Goal: Find specific page/section: Find specific page/section

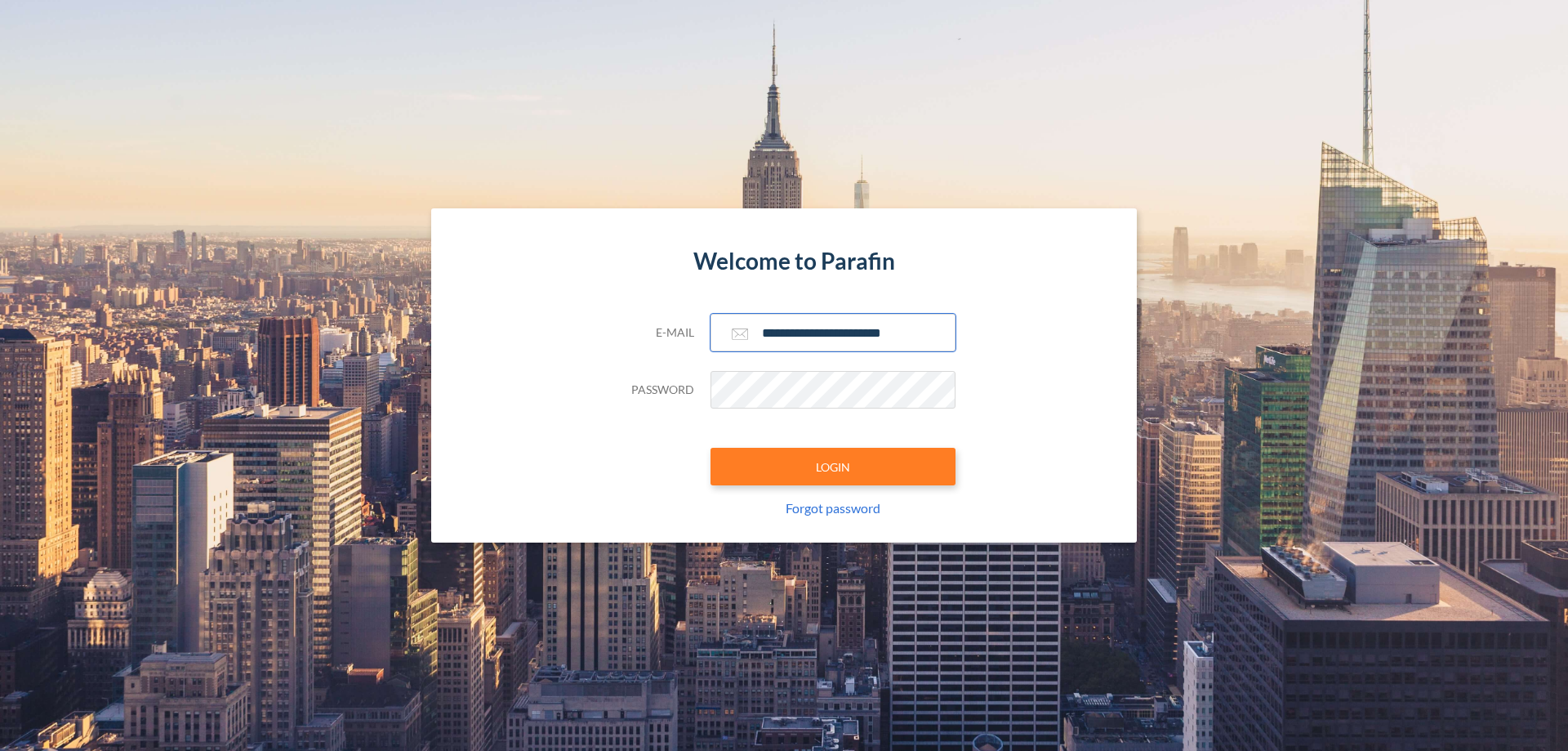
type input "**********"
click at [833, 467] on button "LOGIN" at bounding box center [833, 467] width 245 height 37
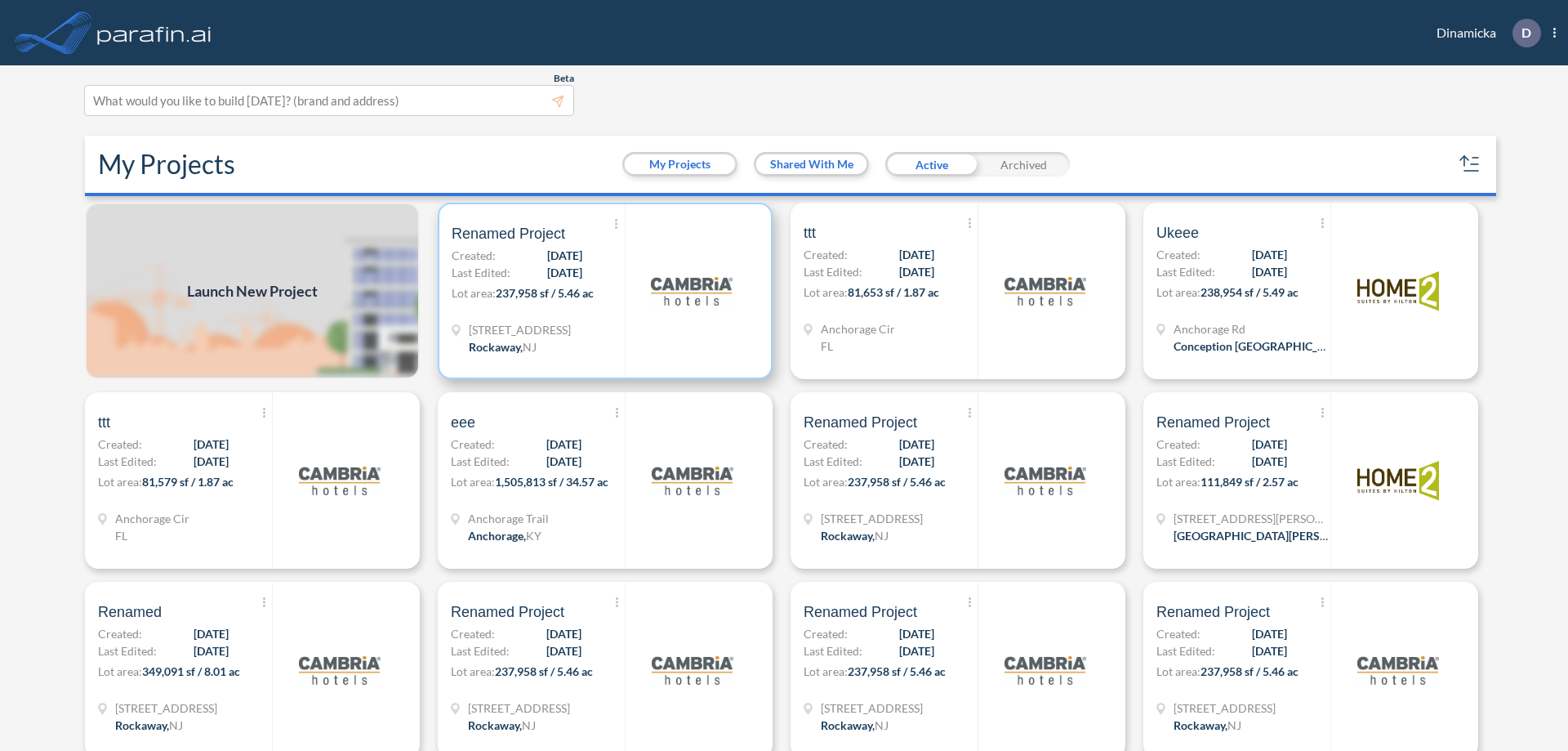
scroll to position [4, 0]
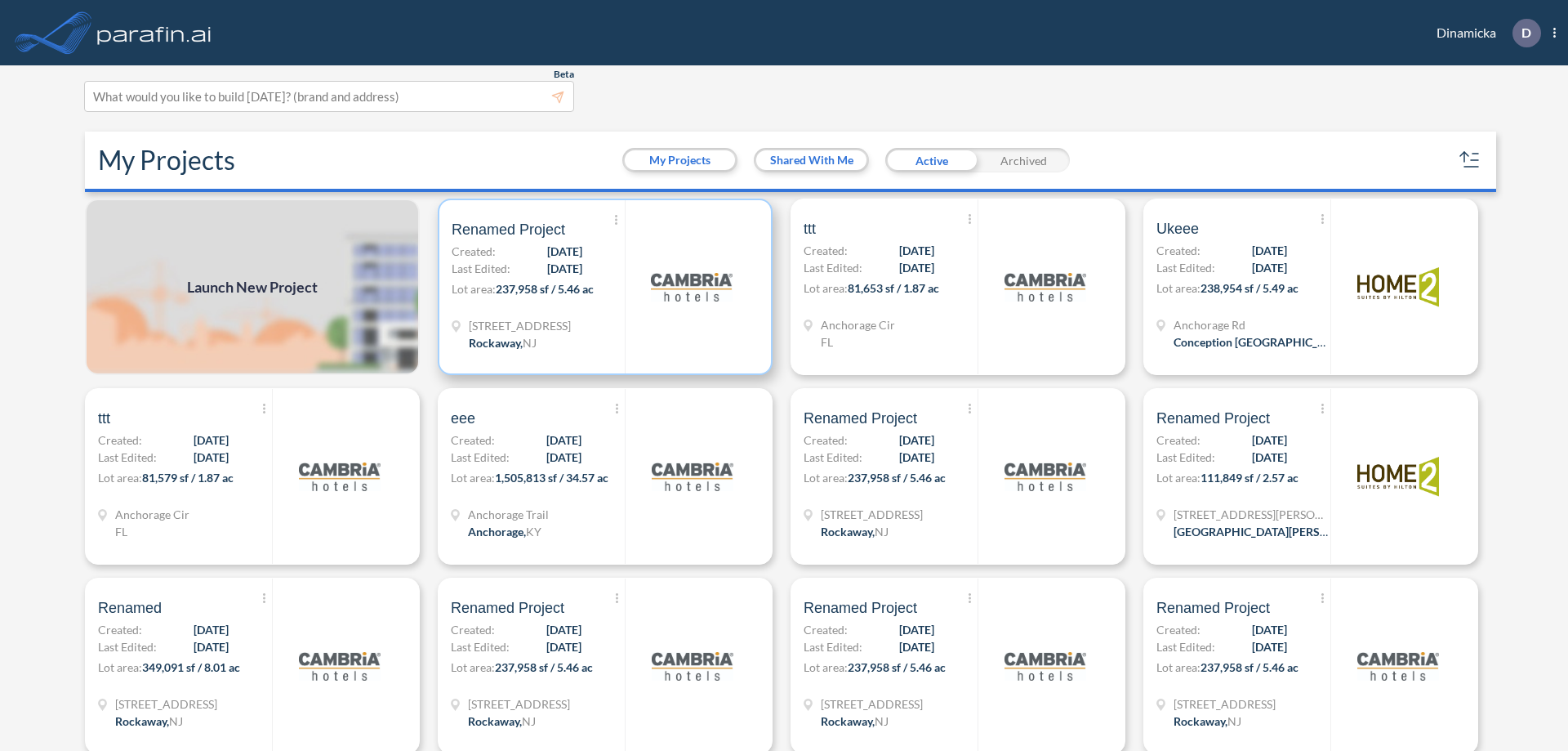
click at [602, 287] on p "Lot area: 237,958 sf / 5.46 ac" at bounding box center [538, 292] width 173 height 24
